Goal: Task Accomplishment & Management: Complete application form

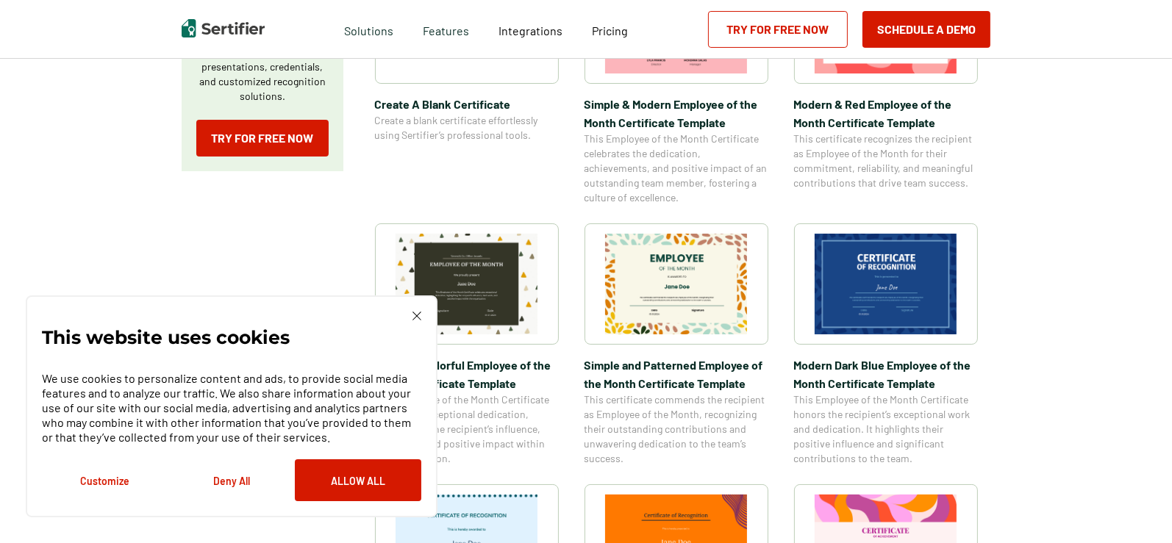
scroll to position [328, 0]
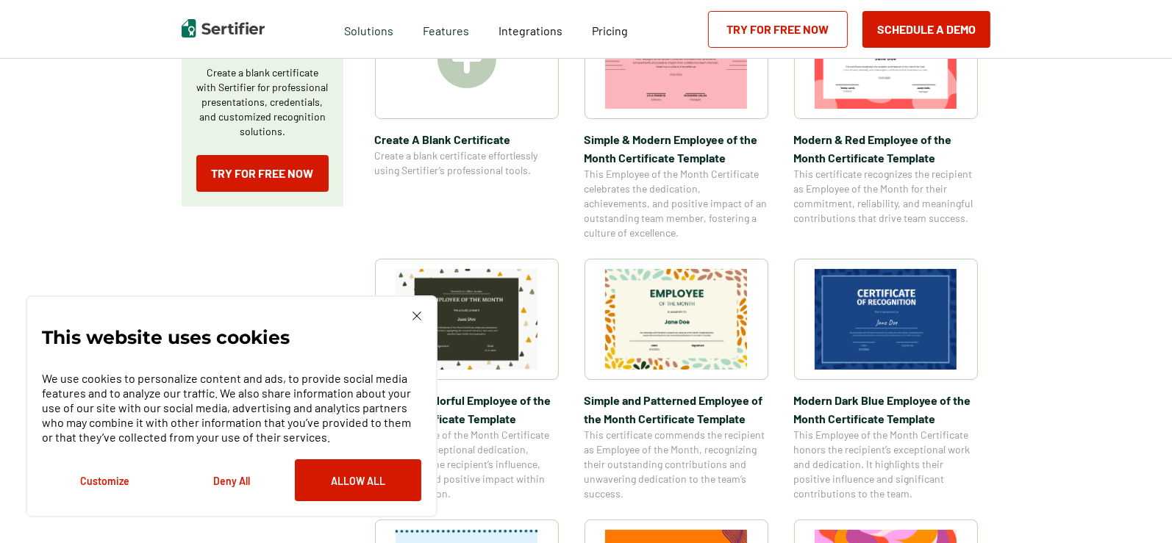
click at [419, 312] on img at bounding box center [417, 316] width 9 height 9
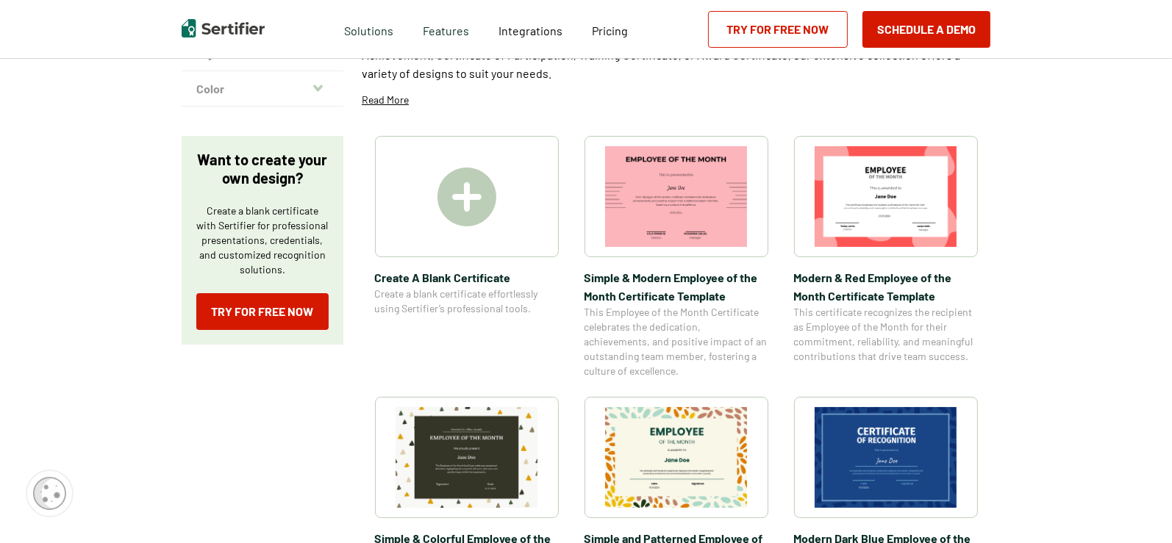
scroll to position [182, 0]
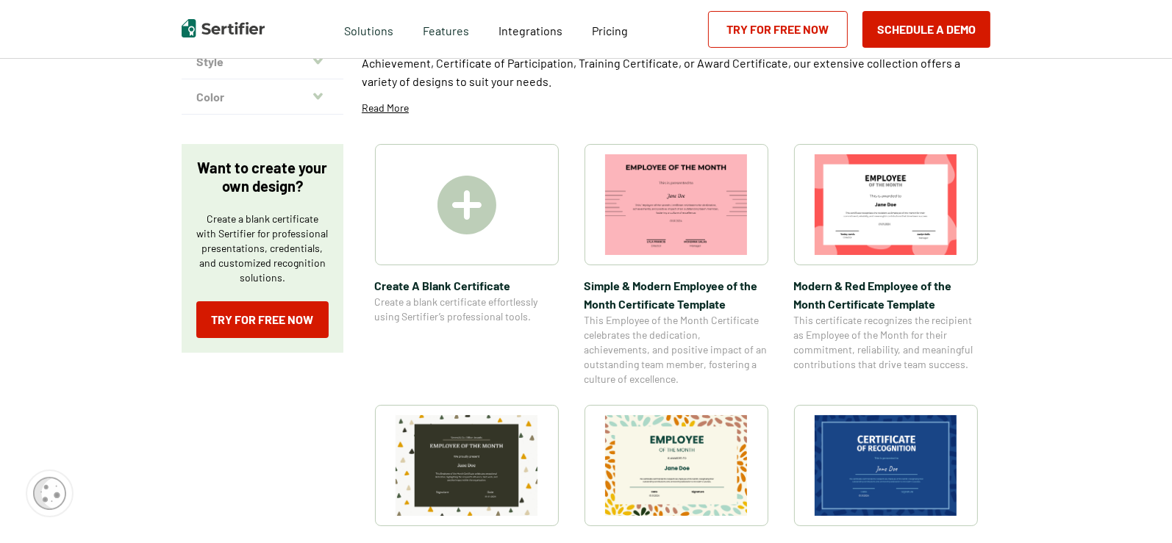
click at [452, 201] on img at bounding box center [467, 205] width 59 height 59
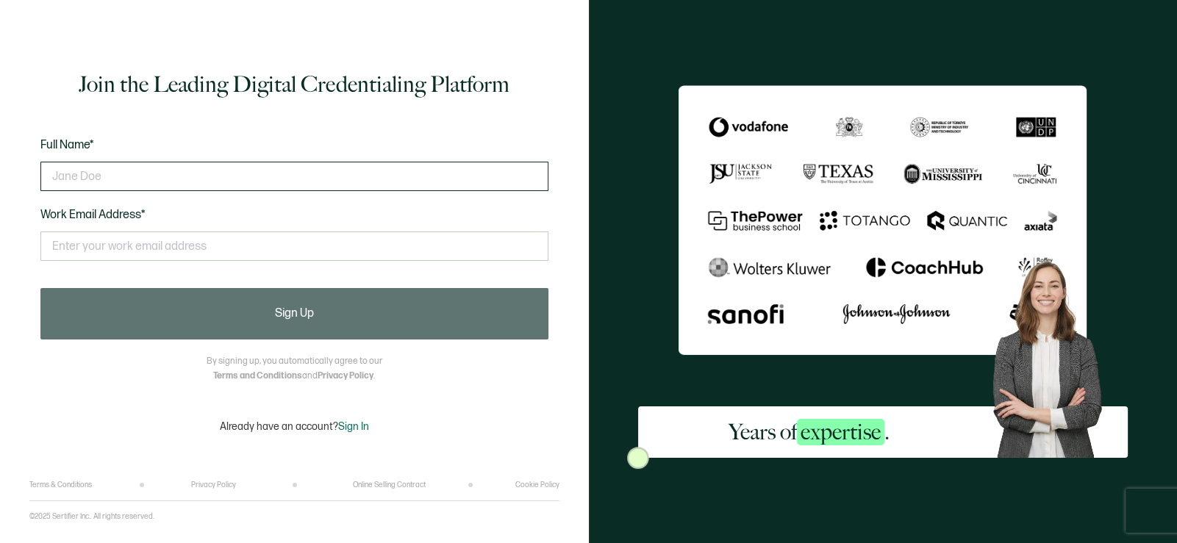
click at [173, 173] on input "text" at bounding box center [294, 176] width 508 height 29
type input "m"
type input "[PERSON_NAME]"
drag, startPoint x: 117, startPoint y: 176, endPoint x: 0, endPoint y: 173, distance: 117.0
click at [0, 173] on div "Join the Leading Digital Credentialing Platform Full Name* [PERSON_NAME] Work E…" at bounding box center [294, 271] width 589 height 543
